Goal: Transaction & Acquisition: Purchase product/service

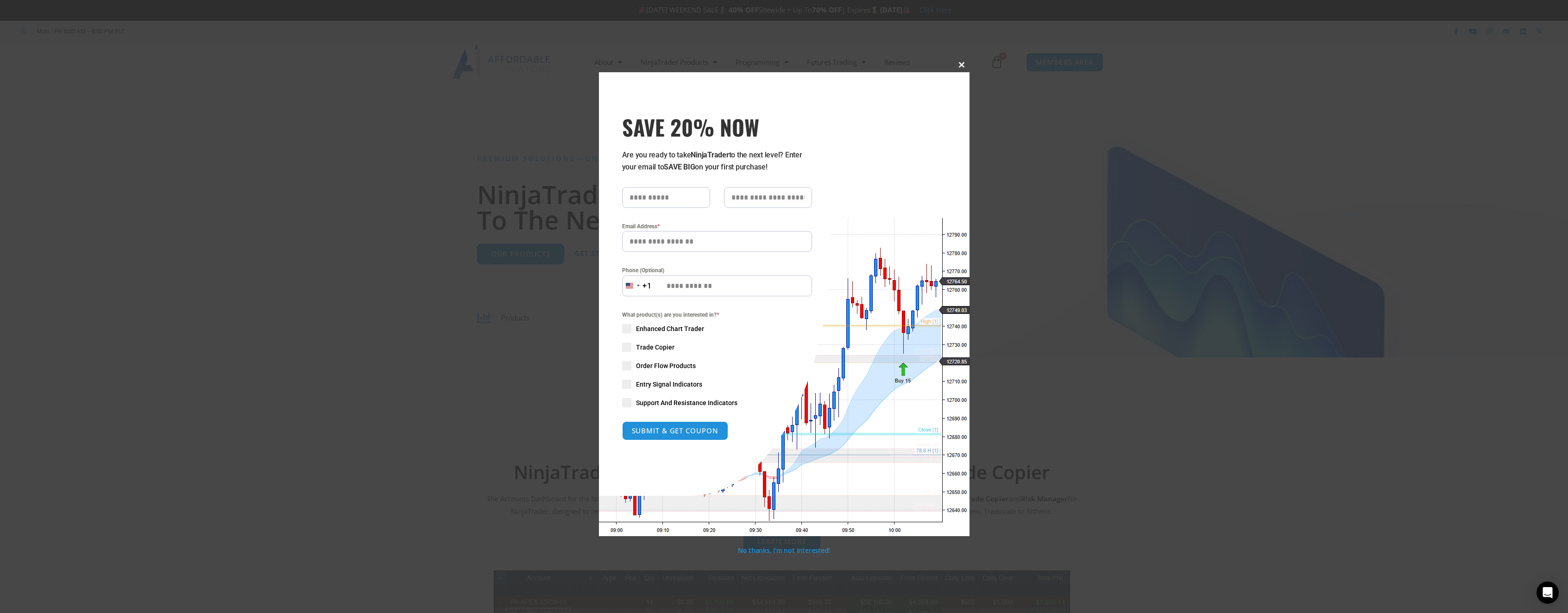
click at [967, 65] on span at bounding box center [962, 65] width 15 height 6
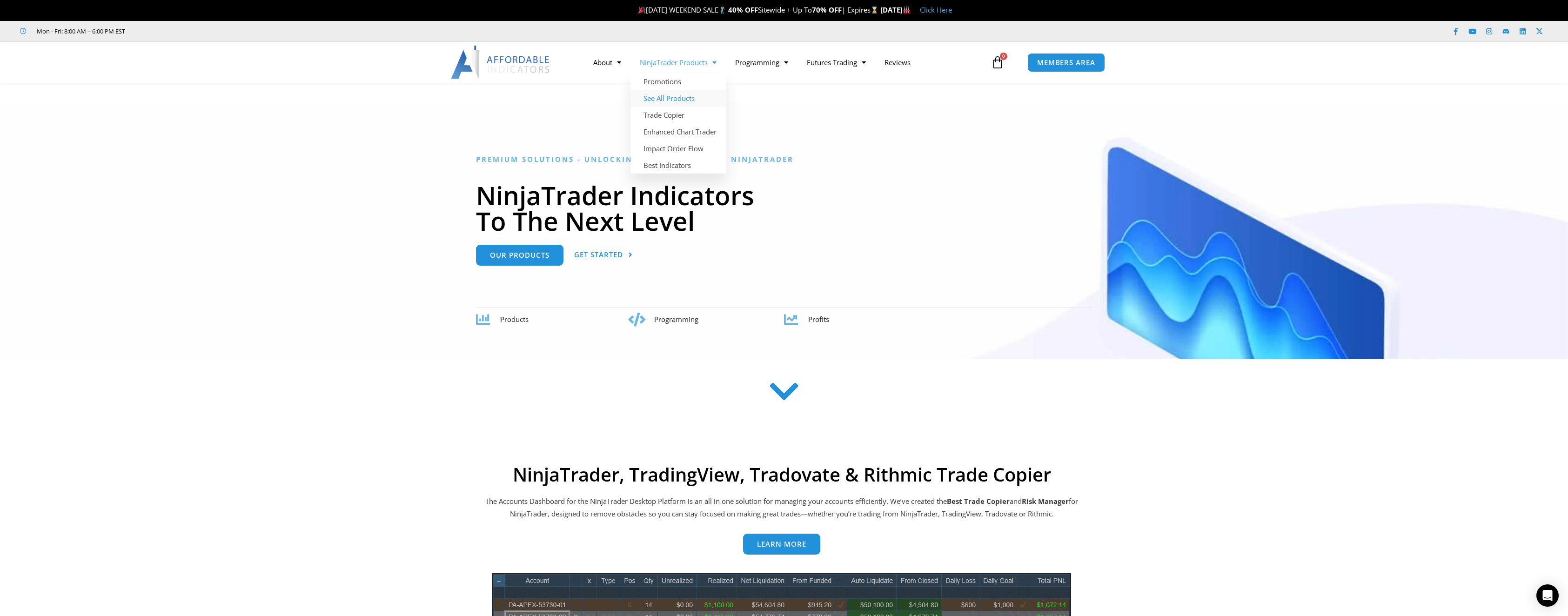
click at [673, 97] on link "See All Products" at bounding box center [678, 99] width 95 height 17
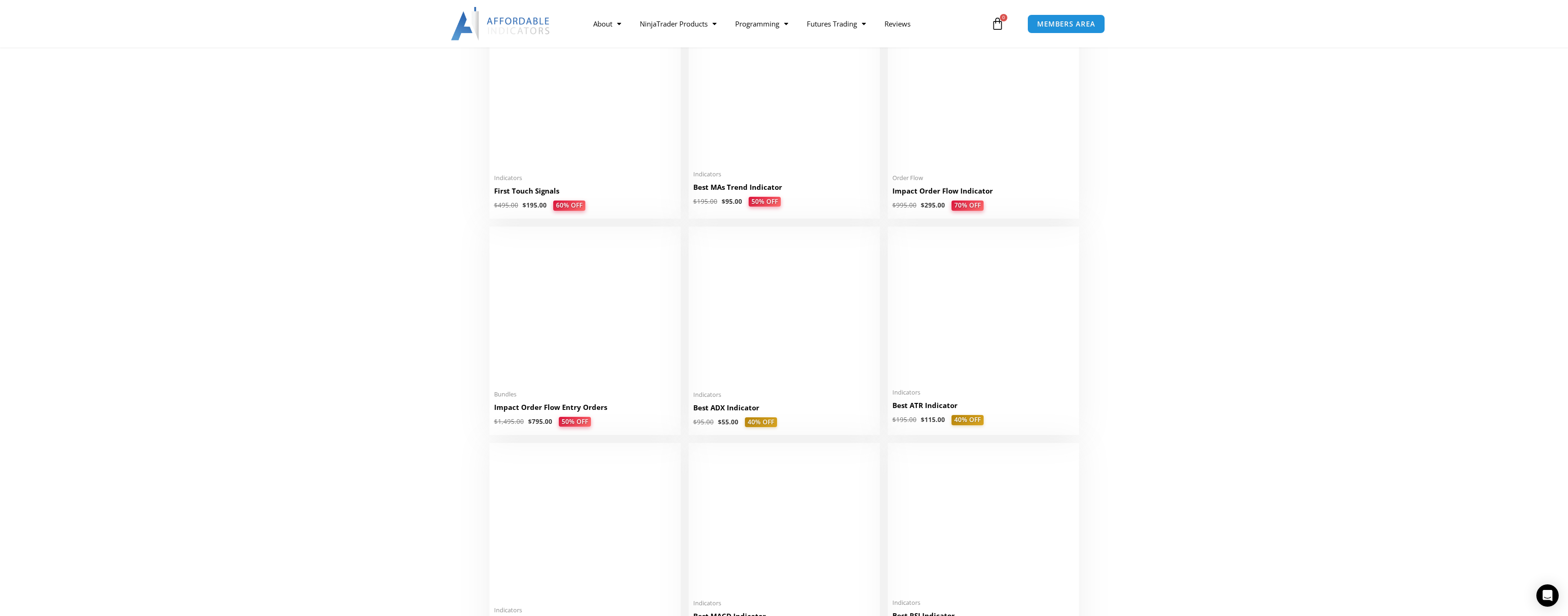
scroll to position [1582, 0]
